Goal: Entertainment & Leisure: Browse casually

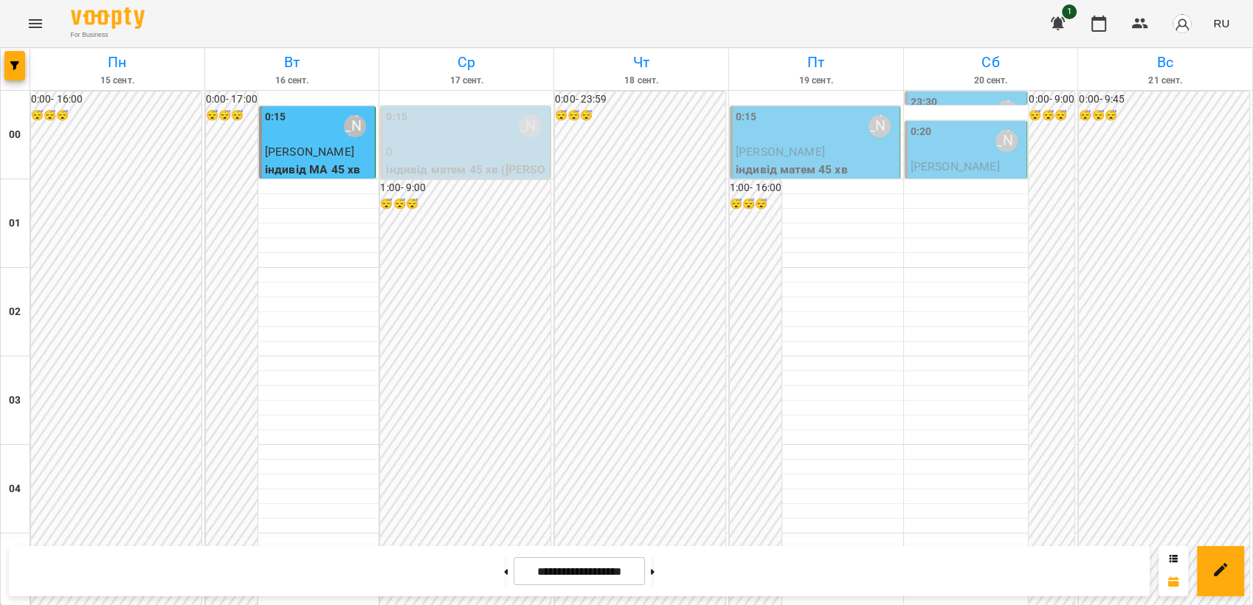
scroll to position [1147, 0]
click at [35, 27] on icon "Menu" at bounding box center [35, 23] width 13 height 9
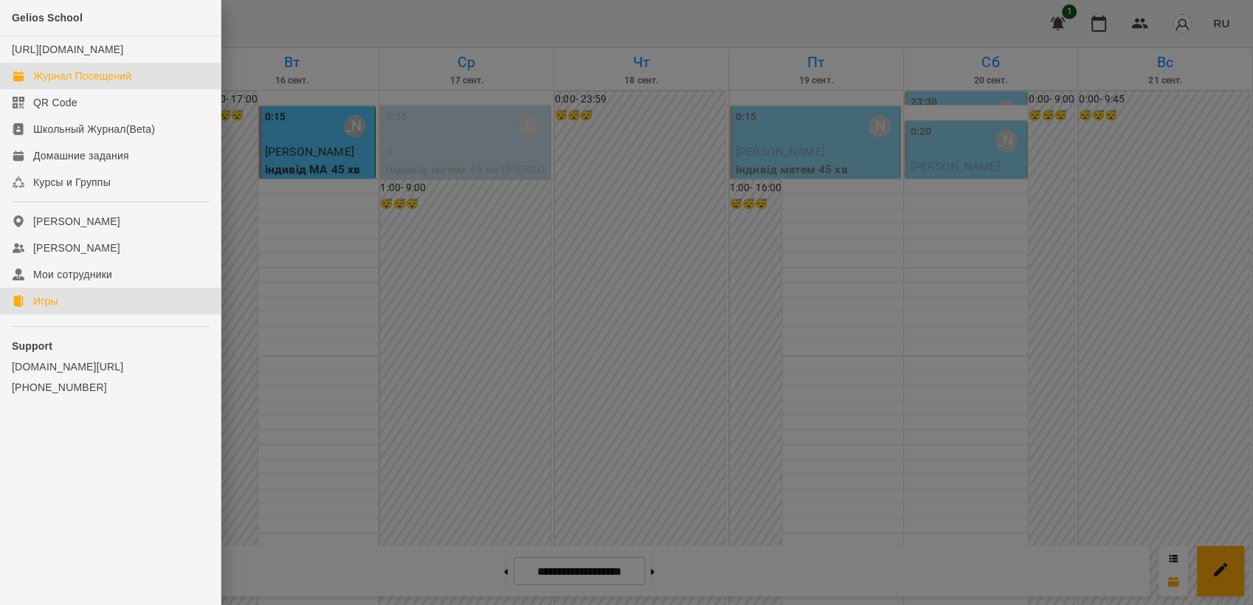
click at [46, 314] on link "Игры" at bounding box center [110, 301] width 221 height 27
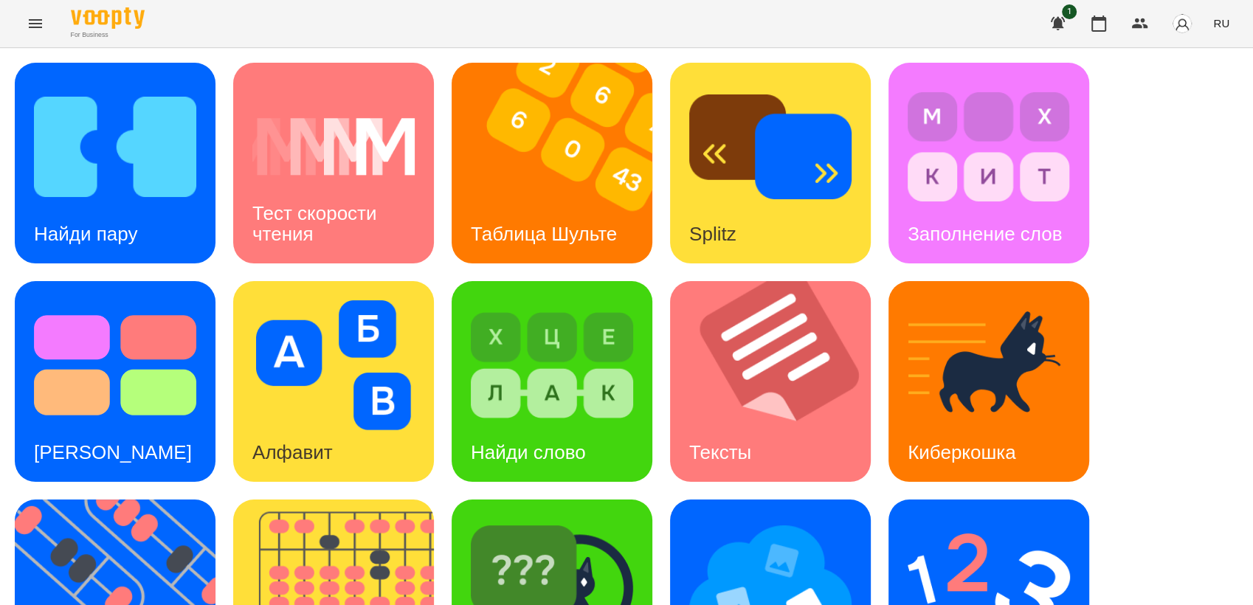
scroll to position [246, 0]
click at [94, 499] on img at bounding box center [124, 599] width 219 height 201
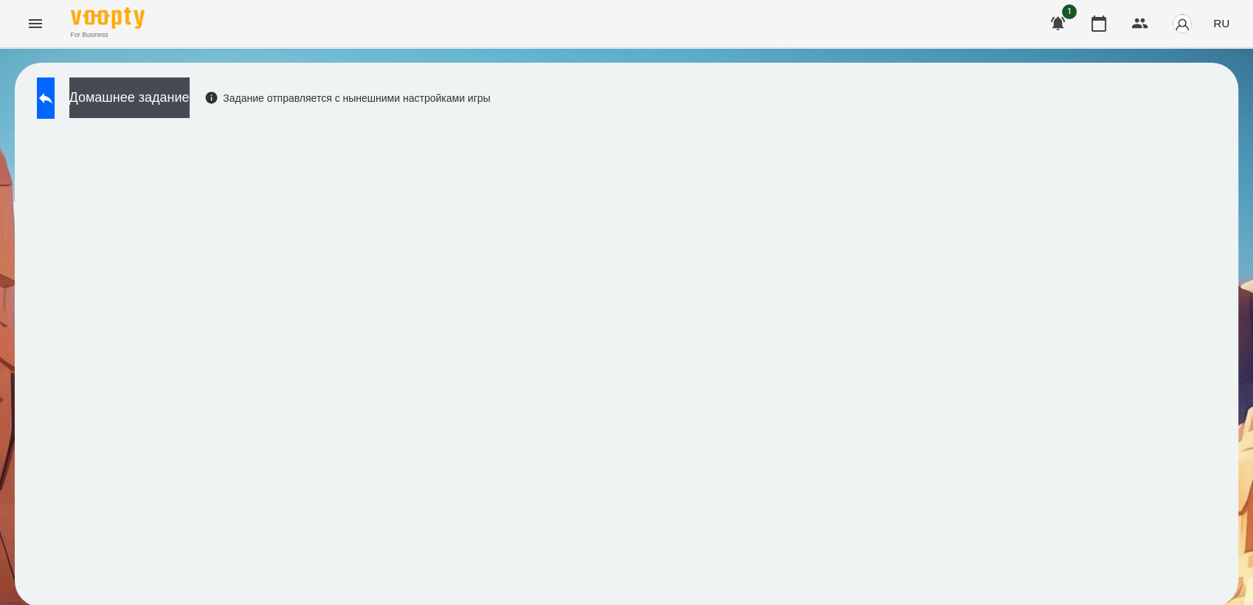
scroll to position [1, 0]
click at [55, 98] on icon at bounding box center [46, 98] width 18 height 18
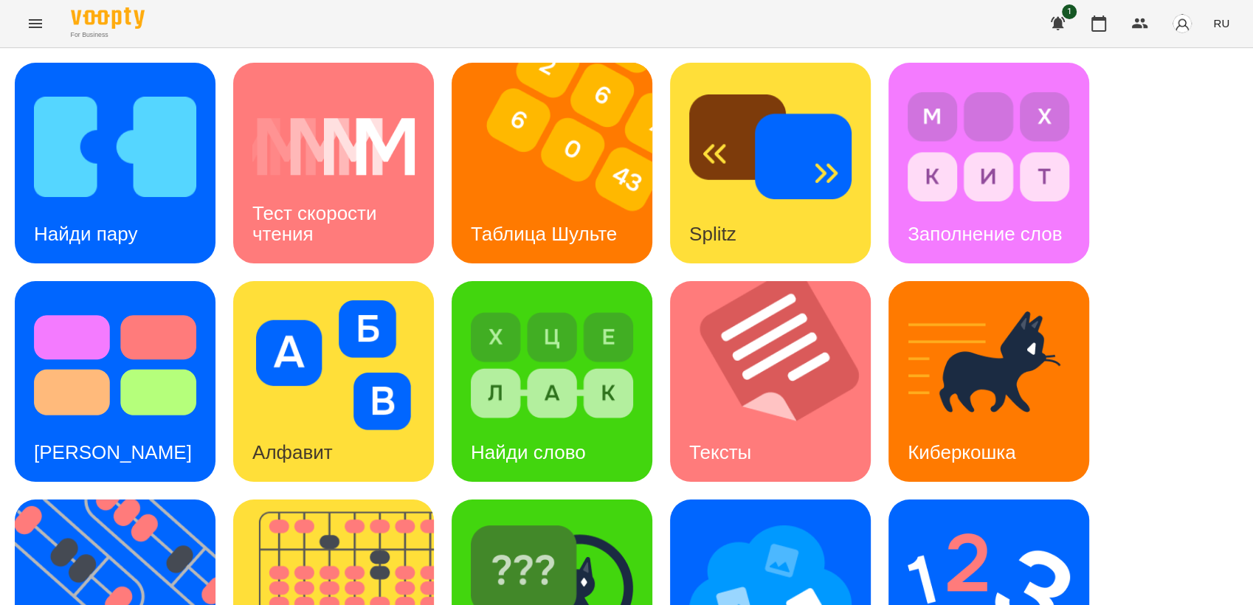
scroll to position [328, 0]
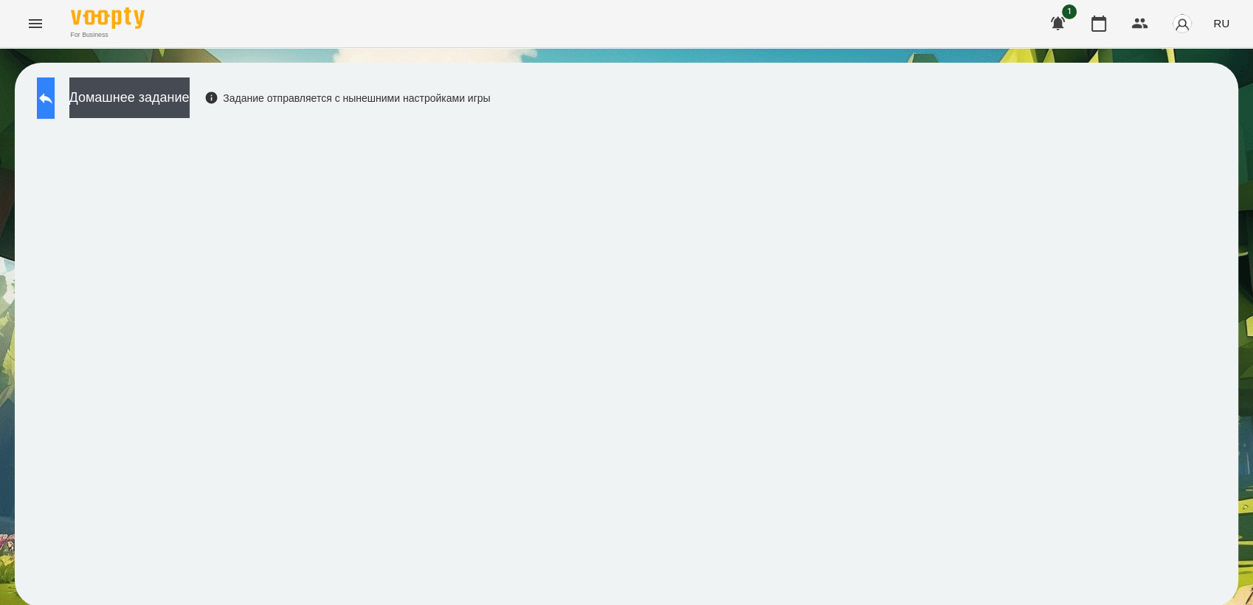
click at [52, 99] on icon at bounding box center [45, 98] width 13 height 11
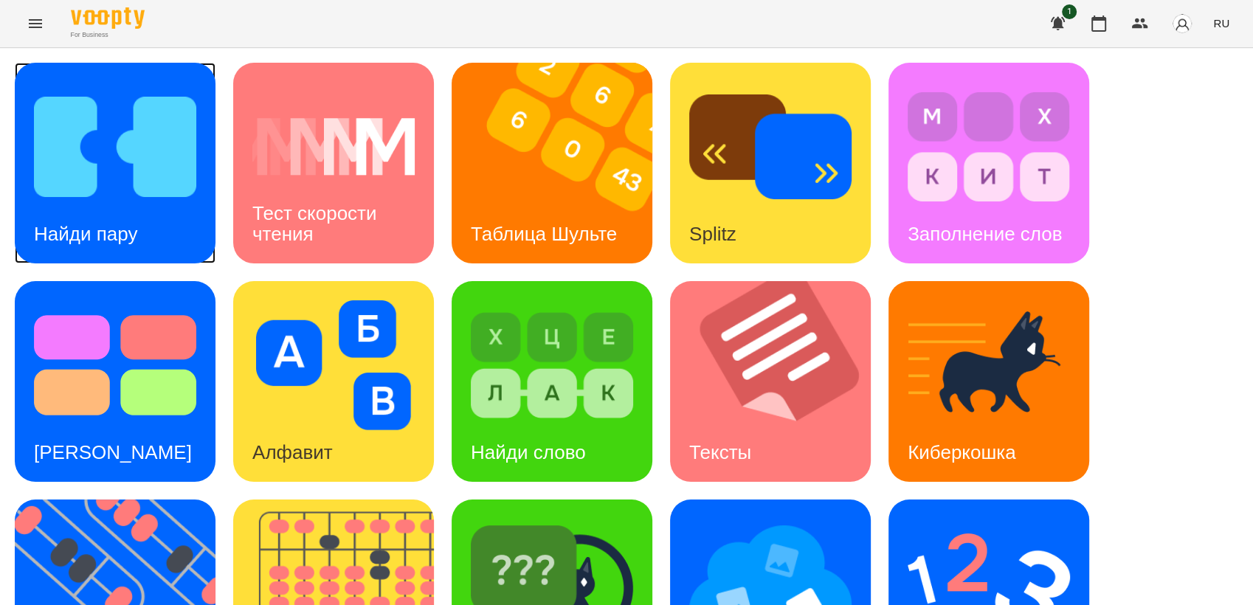
click at [80, 154] on img at bounding box center [115, 147] width 162 height 130
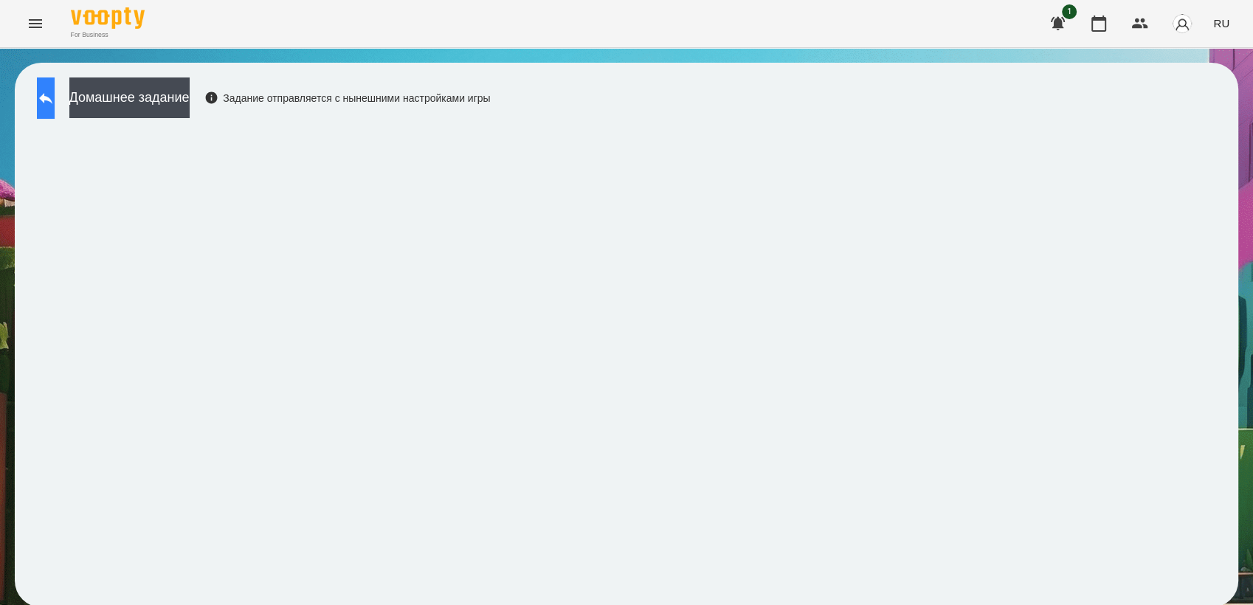
click at [55, 104] on icon at bounding box center [46, 98] width 18 height 18
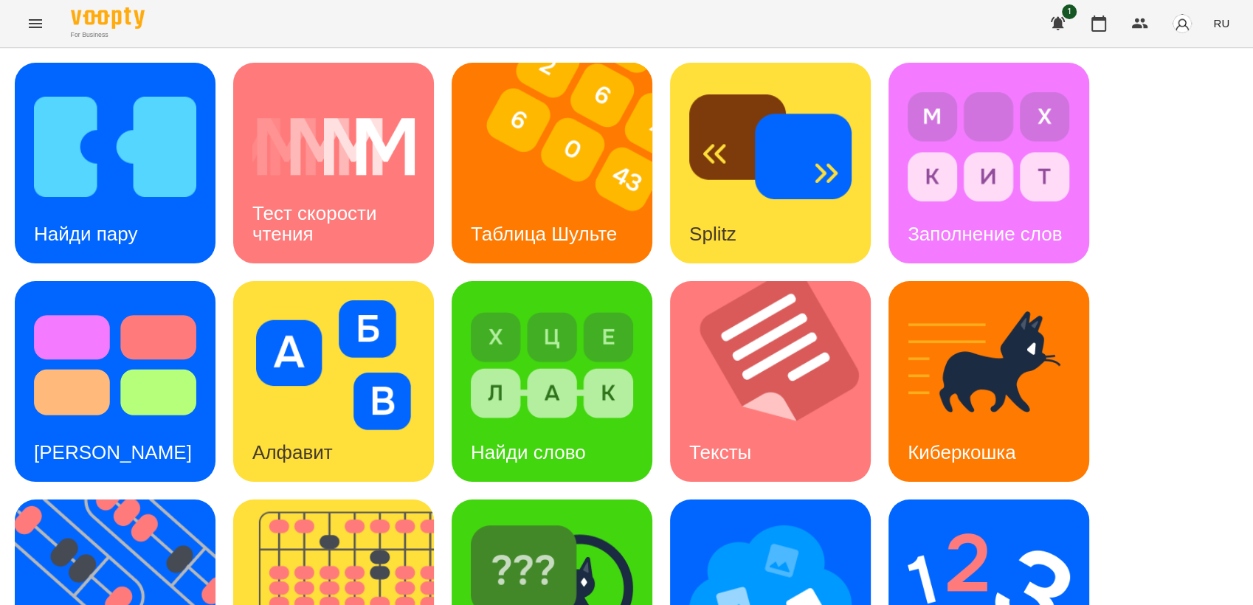
scroll to position [246, 0]
click at [513, 519] on img at bounding box center [552, 584] width 162 height 130
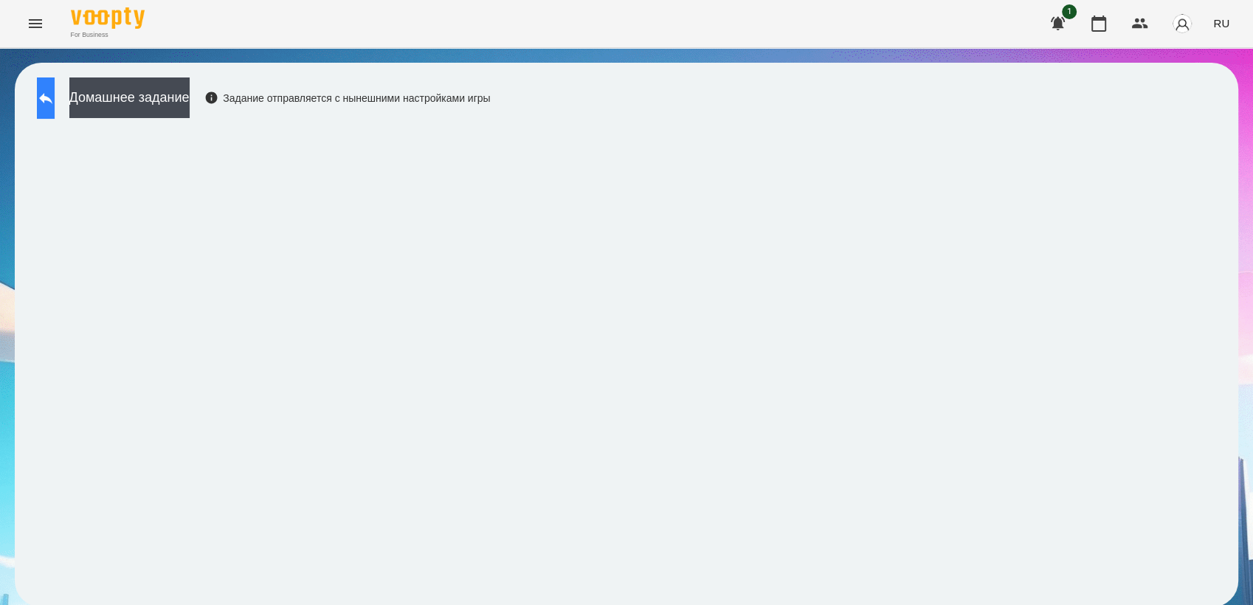
click at [48, 113] on button at bounding box center [46, 97] width 18 height 41
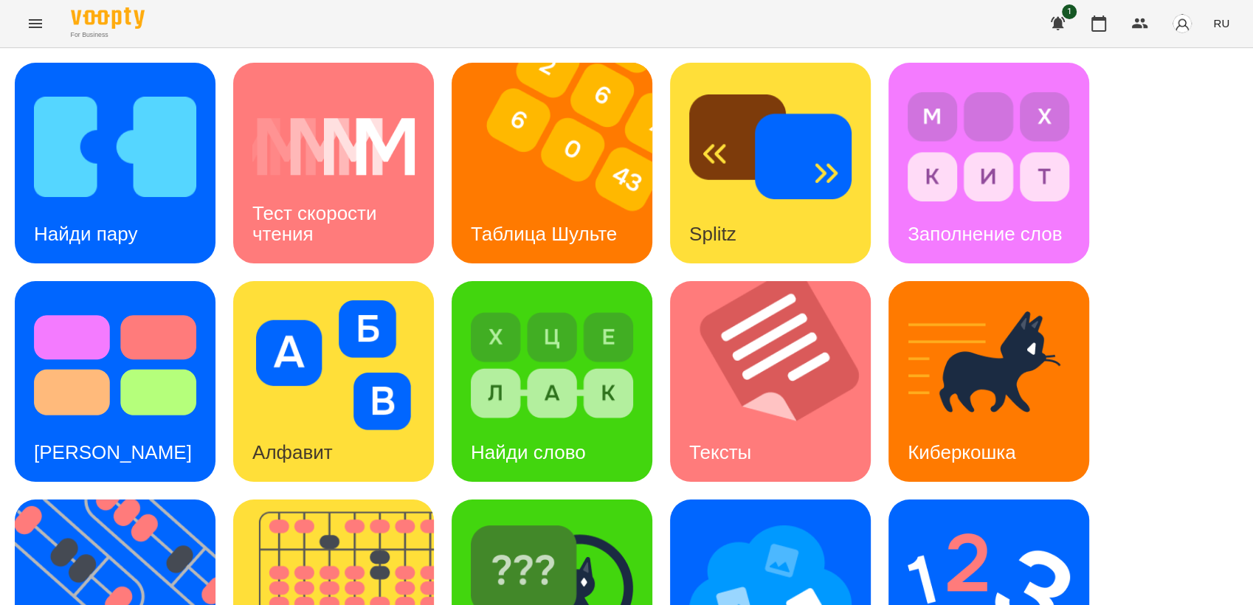
scroll to position [328, 0]
click at [901, 173] on div "Найди пару Тест скорости чтения Таблица [PERSON_NAME] Splitz Заполнение слов Те…" at bounding box center [626, 491] width 1223 height 856
click at [968, 519] on img at bounding box center [988, 584] width 162 height 130
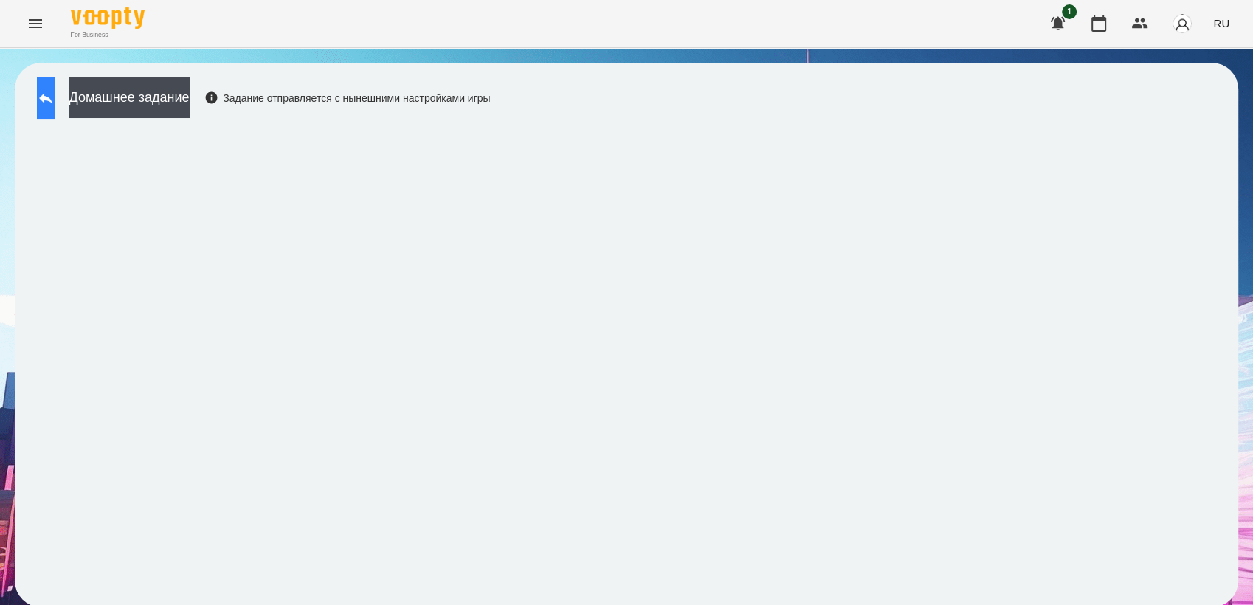
click at [49, 104] on button at bounding box center [46, 97] width 18 height 41
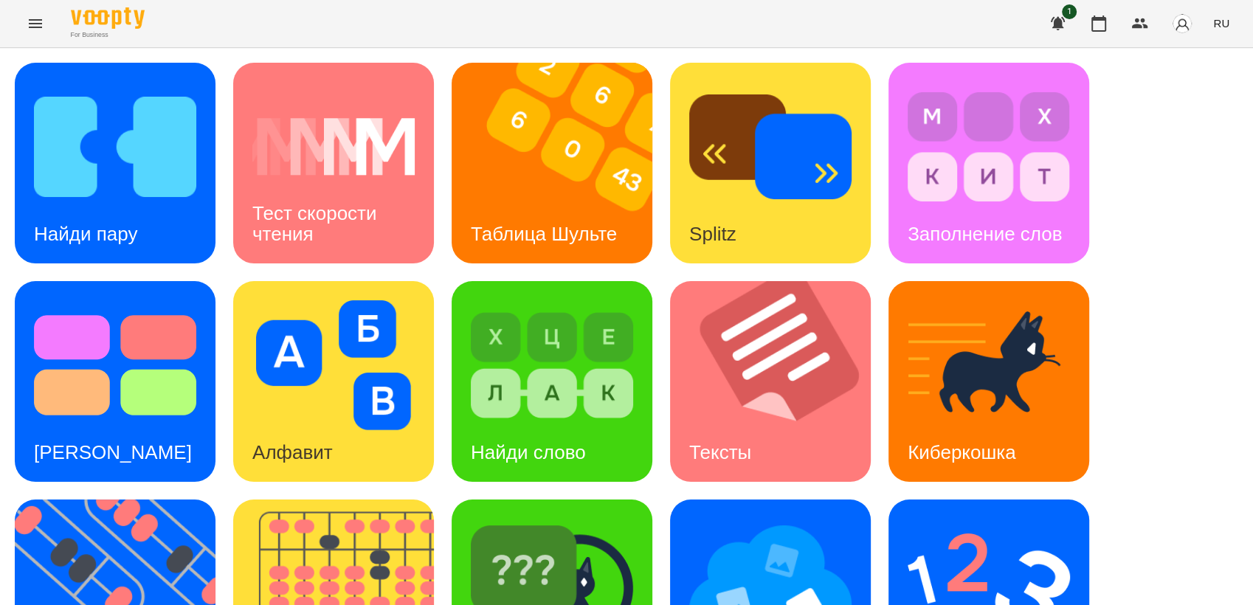
scroll to position [328, 0]
click at [766, 519] on img at bounding box center [770, 584] width 162 height 130
